Goal: Transaction & Acquisition: Subscribe to service/newsletter

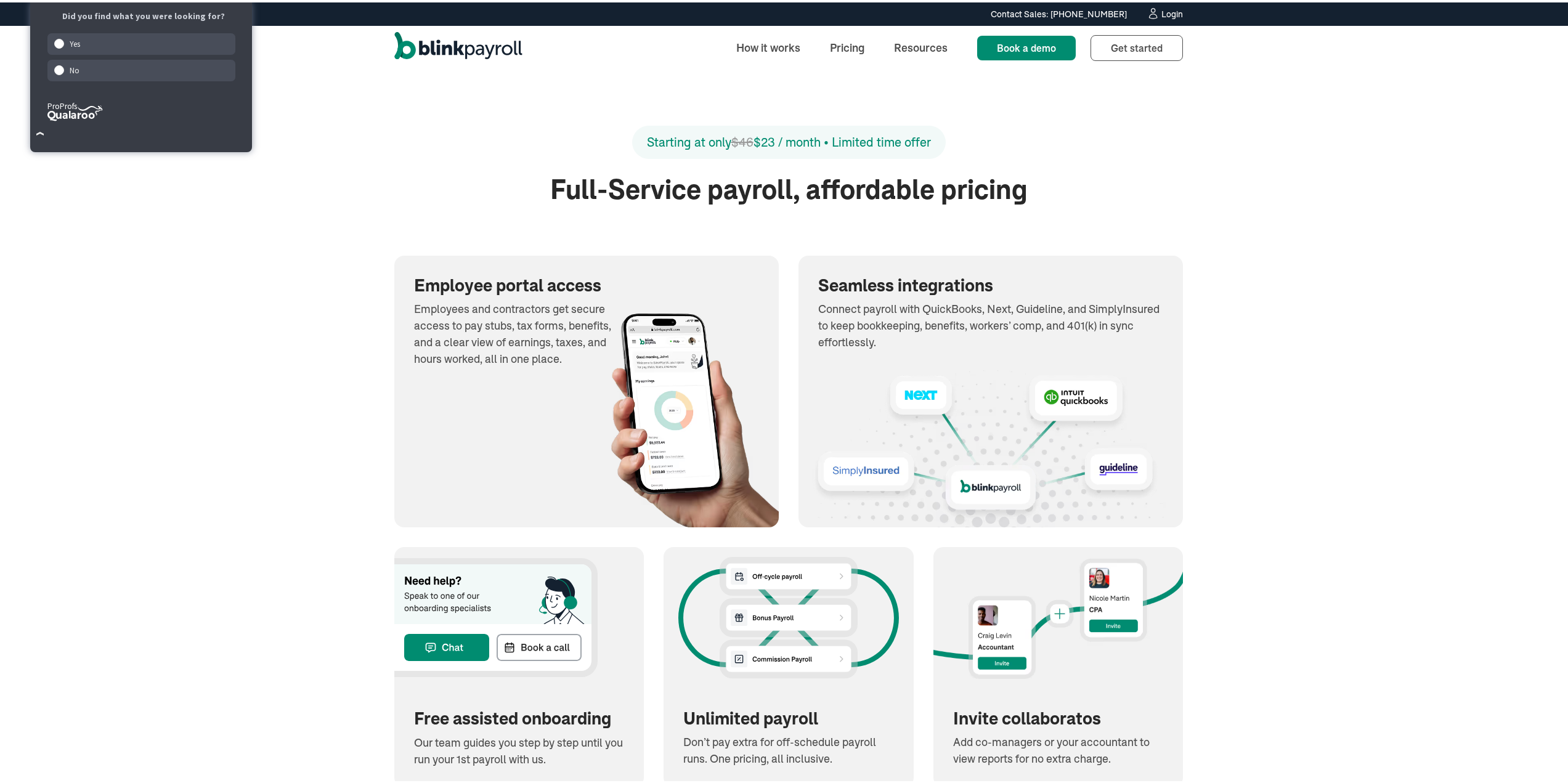
scroll to position [1232, 0]
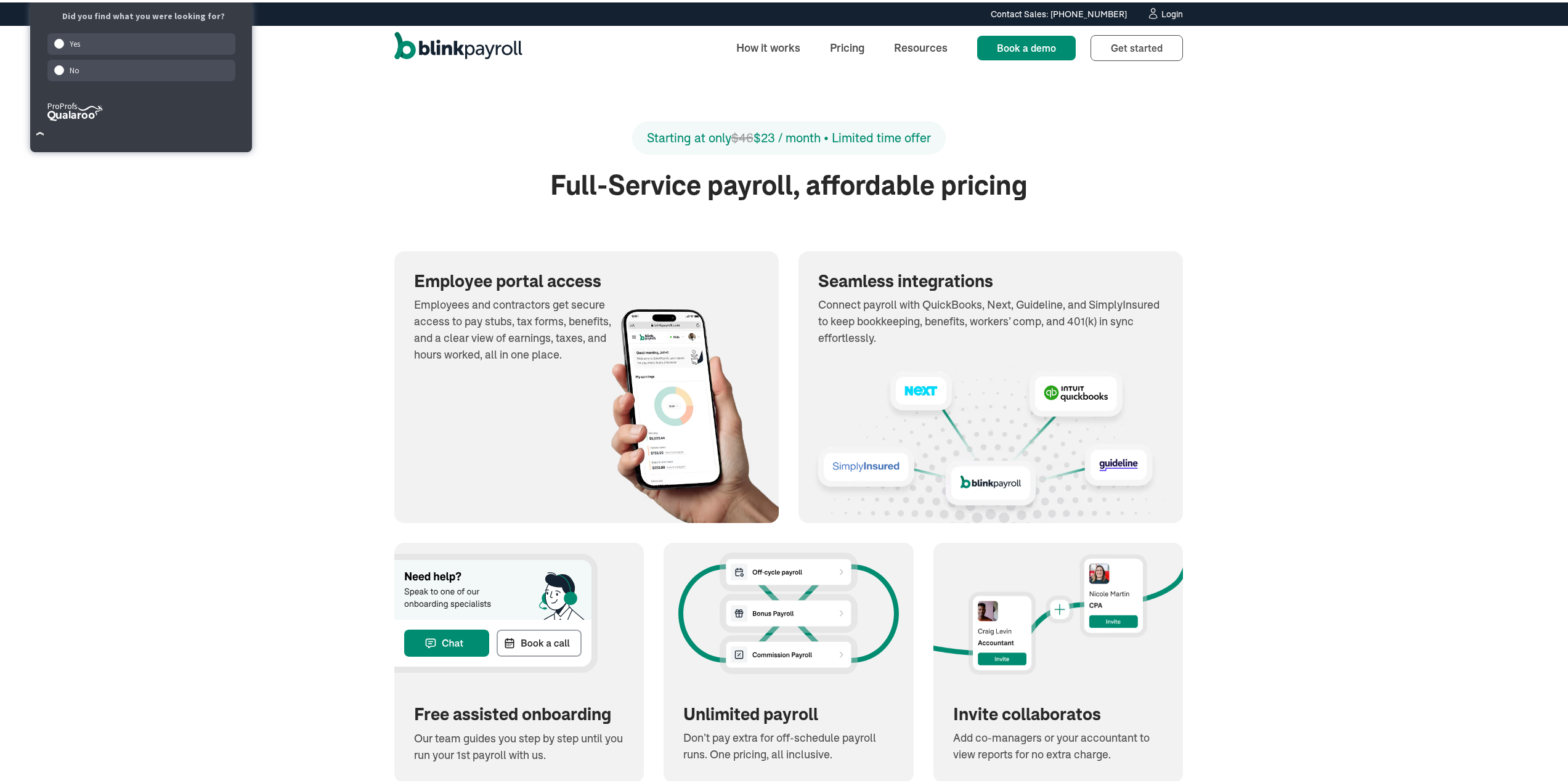
drag, startPoint x: 295, startPoint y: 612, endPoint x: 301, endPoint y: 613, distance: 6.1
click at [295, 612] on div "Starting at only $46 $23 / month • Limited time offer Full-Service payroll, aff…" at bounding box center [788, 482] width 1577 height 886
click at [1147, 292] on div "Seamless integrations Connect payroll with QuickBooks, Next, Guideline, and Sim…" at bounding box center [990, 307] width 384 height 115
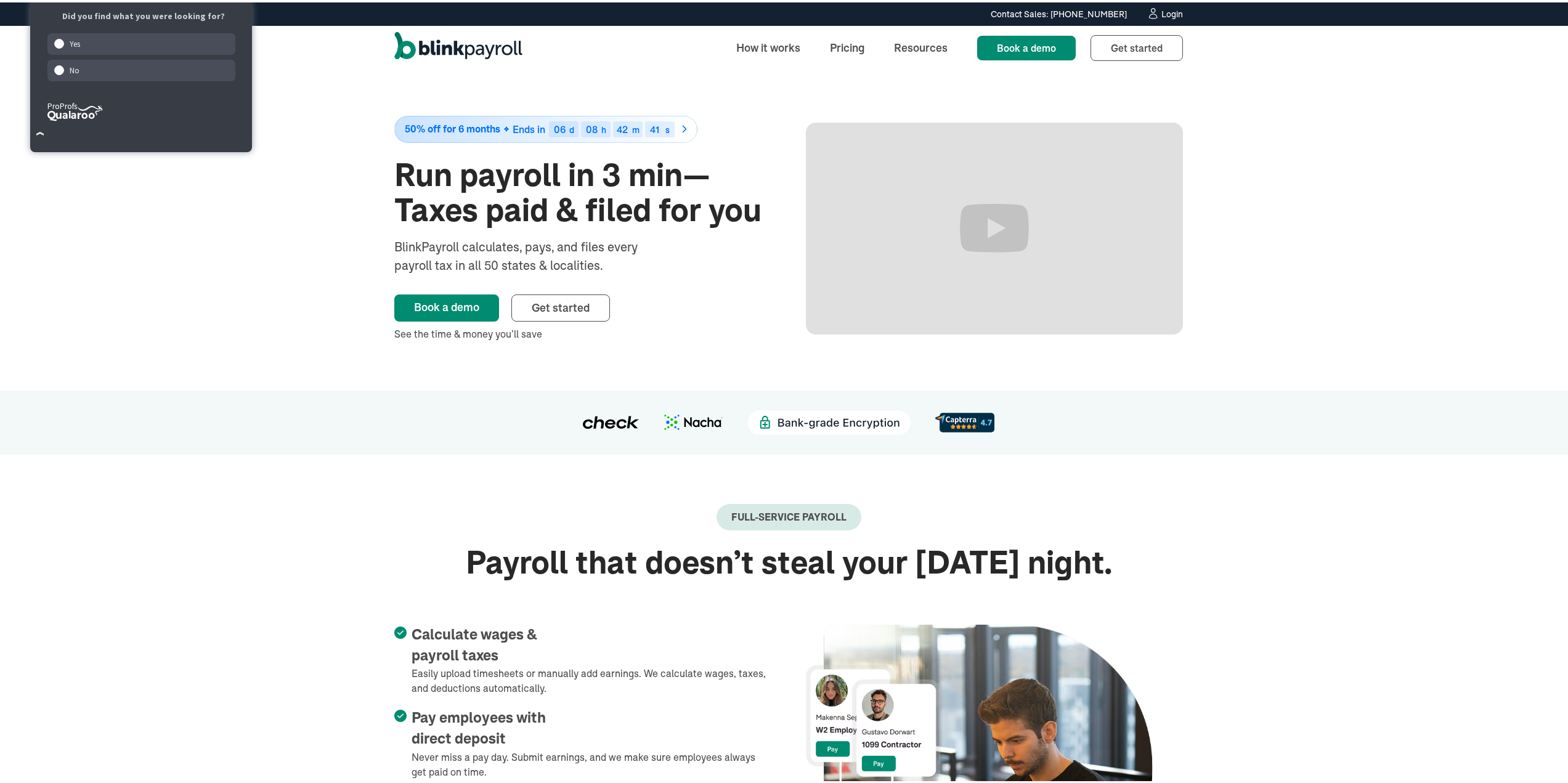
scroll to position [0, 0]
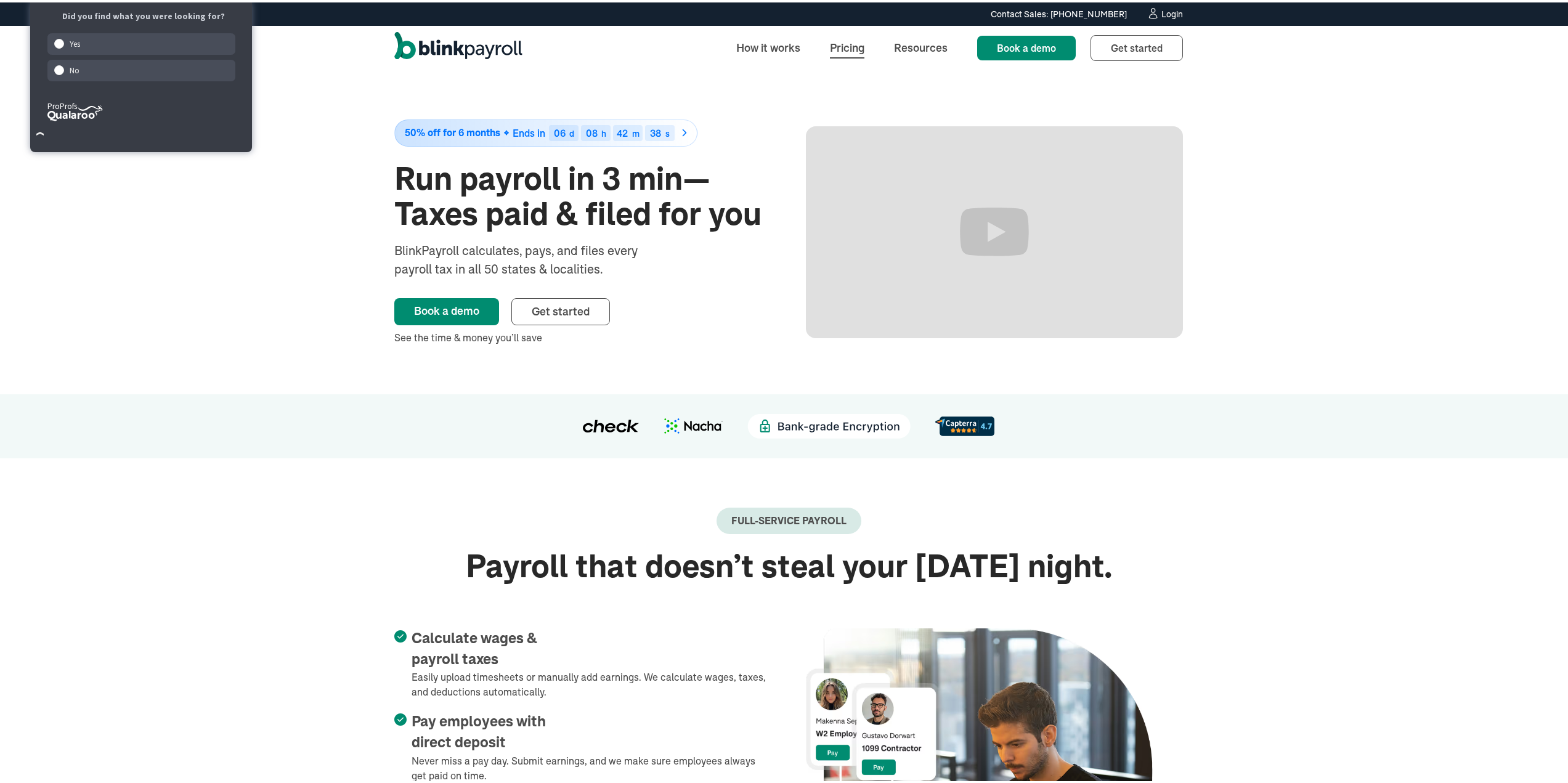
click at [854, 40] on link "Pricing" at bounding box center [847, 45] width 54 height 27
